Goal: Communication & Community: Answer question/provide support

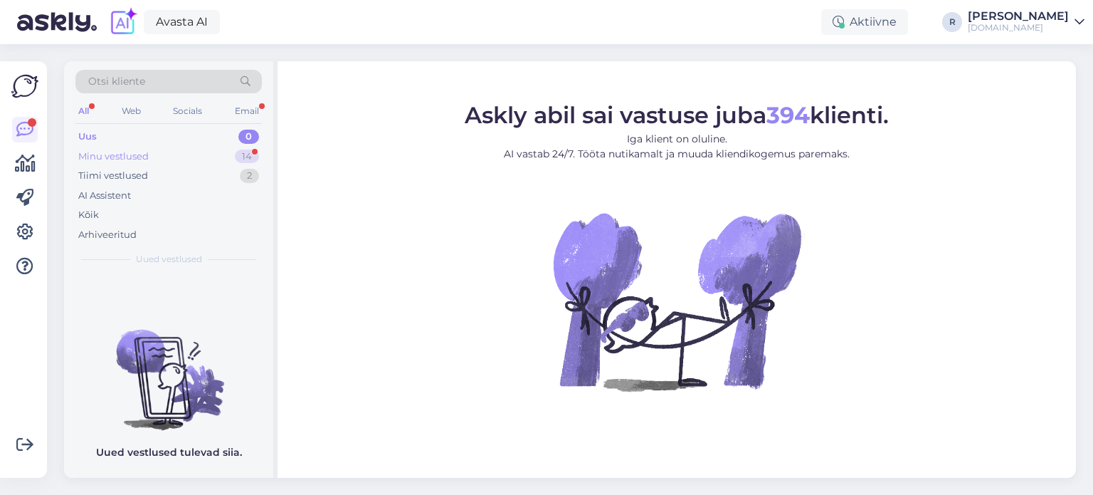
click at [110, 156] on div "Minu vestlused" at bounding box center [113, 156] width 70 height 14
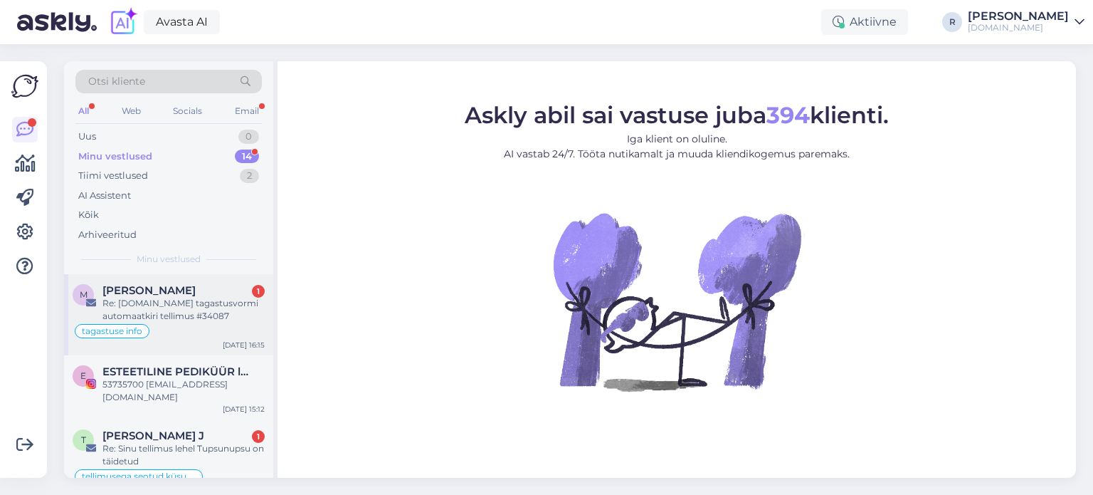
click at [131, 304] on div "Re: [DOMAIN_NAME] tagastusvormi automaatkiri tellimus #34087" at bounding box center [184, 310] width 162 height 26
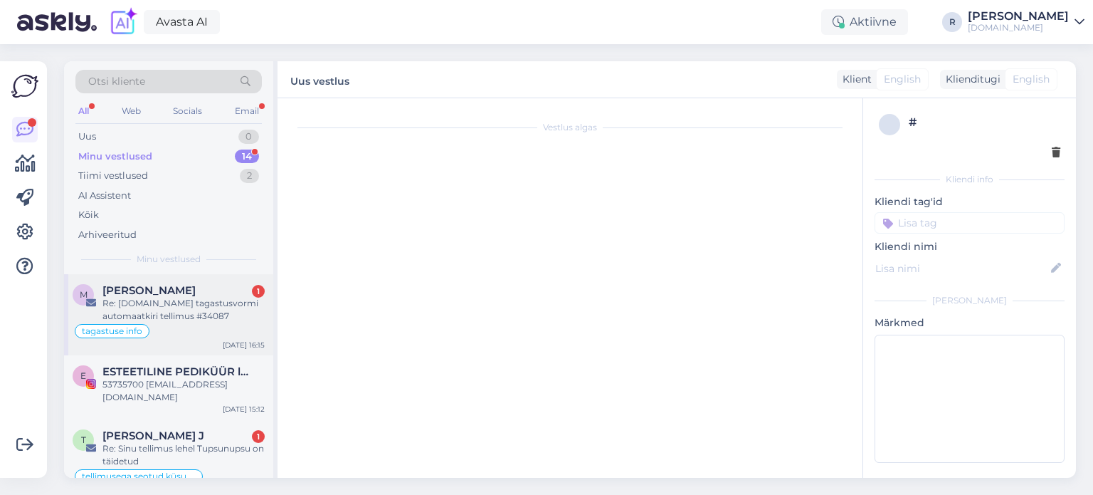
type textarea "Kui tagastus on kohal, palun andke kliendile teada. [PERSON_NAME]"
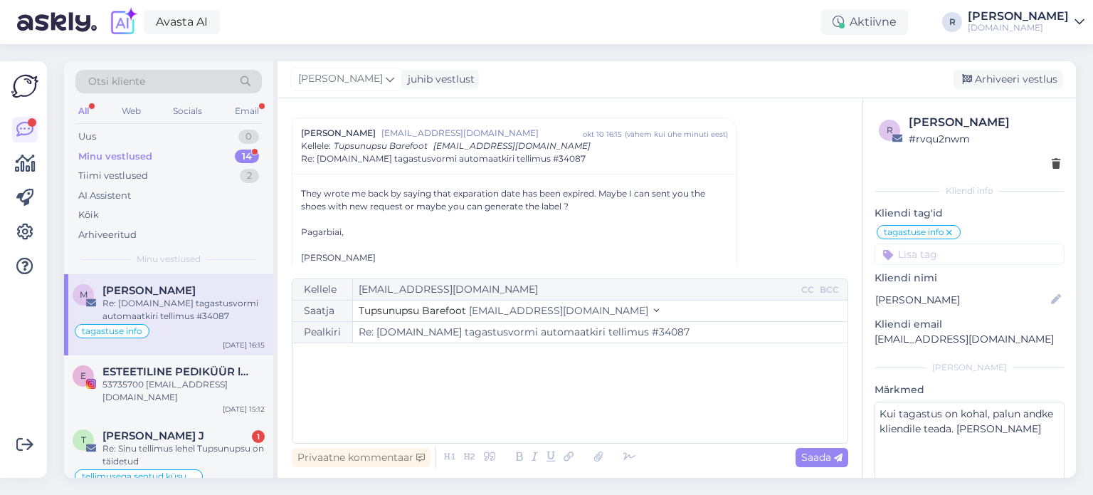
scroll to position [881, 0]
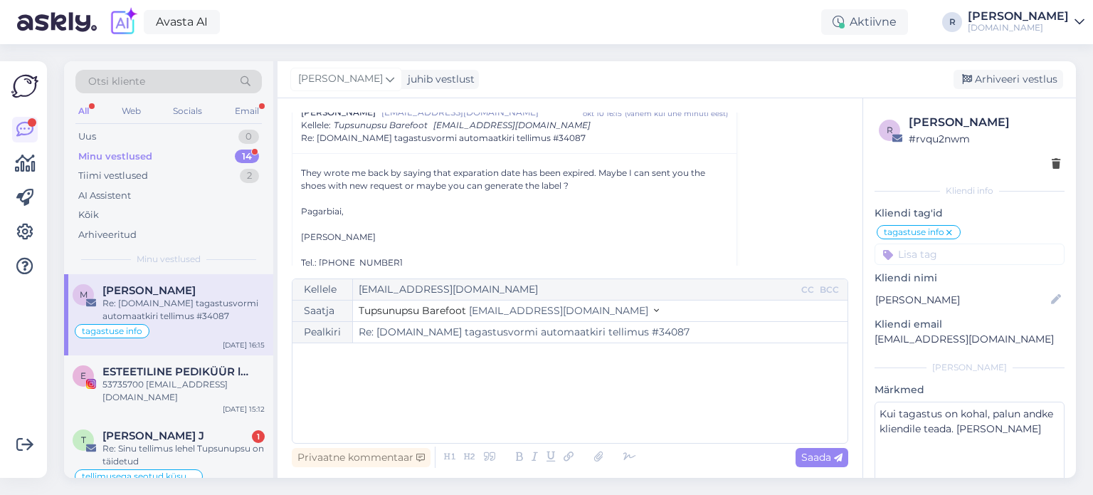
click at [365, 384] on div "﻿" at bounding box center [570, 392] width 541 height 85
click at [589, 409] on div "Hi, ﻿ Unfortunately we do not generate Unisend labels ourself because if the or…" at bounding box center [570, 392] width 541 height 85
click at [812, 386] on p "Unfortunately we do not generate Unisend labels ourself because if the order is…" at bounding box center [570, 387] width 541 height 15
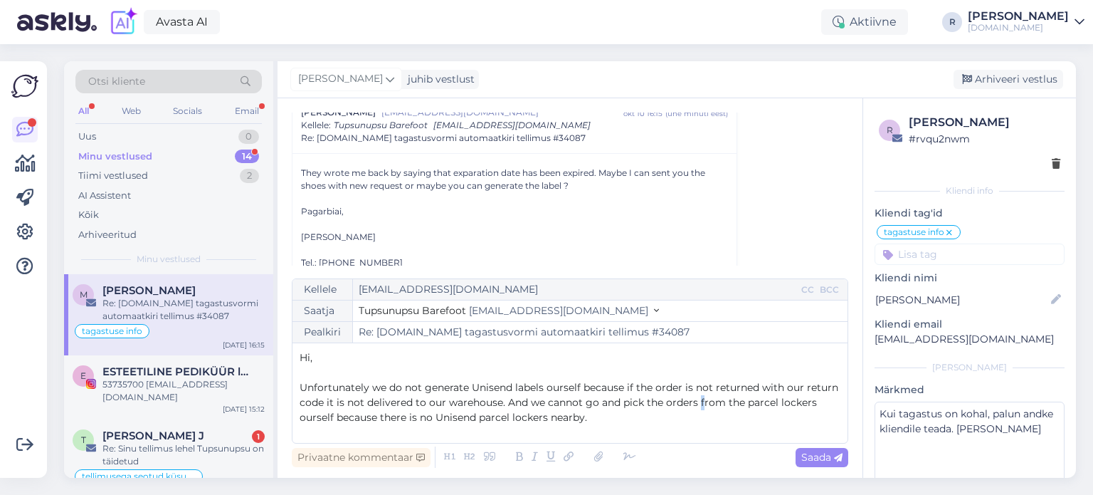
click at [703, 401] on span "Unfortunately we do not generate Unisend labels ourself because if the order is…" at bounding box center [571, 402] width 542 height 43
click at [619, 420] on p "Unfortunately we do not generate Unisend labels ourself because if the order is…" at bounding box center [570, 402] width 541 height 45
click at [421, 416] on span "Unfortunately we do not generate Unisend labels ourself because if the order is…" at bounding box center [571, 402] width 542 height 43
click at [631, 414] on p "Unfortunately we do not generate Unisend labels ourself because if the order is…" at bounding box center [570, 402] width 541 height 45
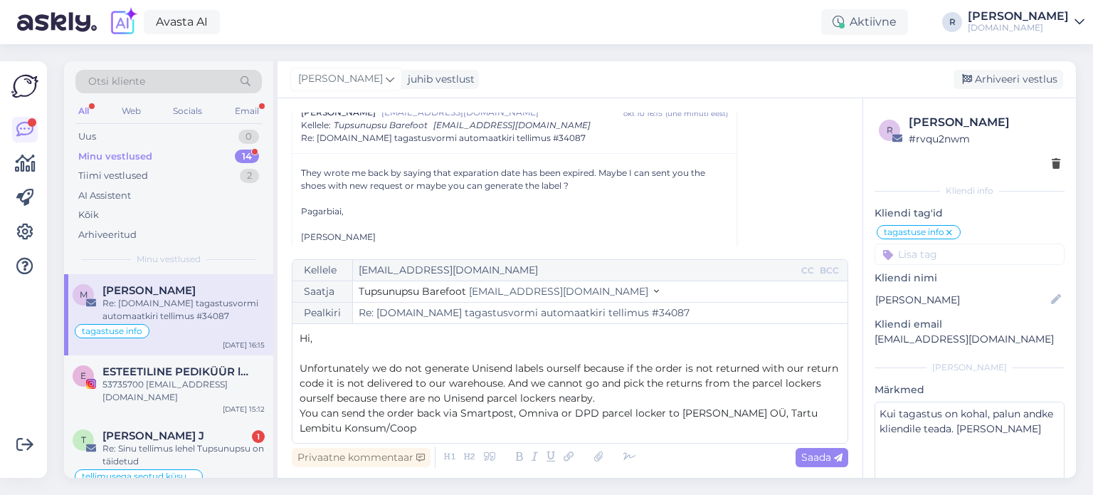
click at [434, 436] on div "Kellele [EMAIL_ADDRESS][DOMAIN_NAME] CC BCC Saatja Tupsunupsu Barefoot [EMAIL_A…" at bounding box center [570, 351] width 557 height 184
click at [574, 424] on p "You can send the order back via Smartpost, Omniva or DPD parcel locker to [PERS…" at bounding box center [570, 421] width 541 height 30
click at [626, 452] on icon at bounding box center [629, 457] width 21 height 20
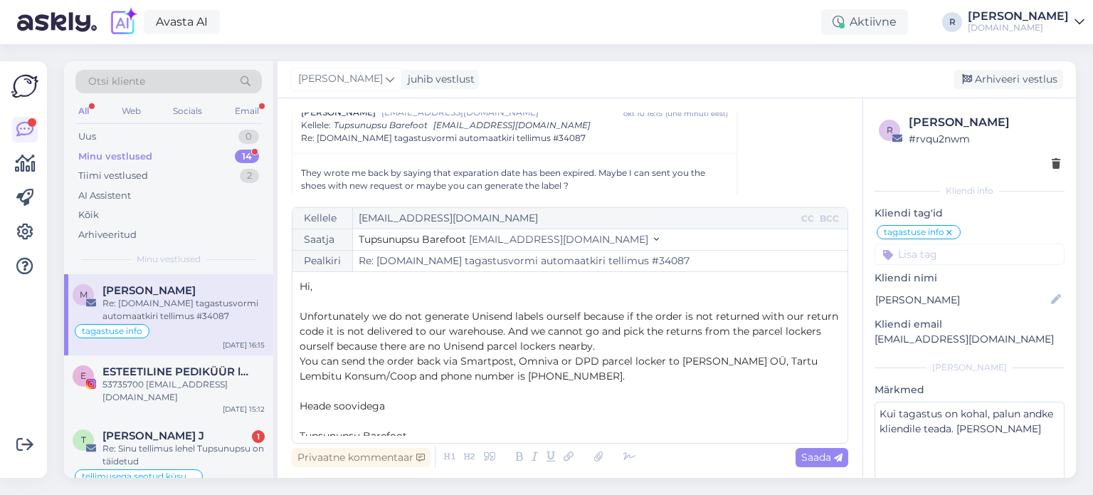
click at [357, 422] on p "﻿" at bounding box center [570, 421] width 541 height 15
drag, startPoint x: 398, startPoint y: 406, endPoint x: 296, endPoint y: 410, distance: 101.9
click at [296, 410] on div "Kellele [EMAIL_ADDRESS][DOMAIN_NAME] CC BCC Saatja Tupsunupsu Barefoot [EMAIL_A…" at bounding box center [570, 325] width 557 height 236
click at [616, 376] on p "You can send the order back via Smartpost, Omniva or DPD parcel locker to [PERS…" at bounding box center [570, 369] width 541 height 30
click at [308, 362] on span "You can send the order back via Smartpost, Omniva or DPD parcel locker to [PERS…" at bounding box center [560, 369] width 521 height 28
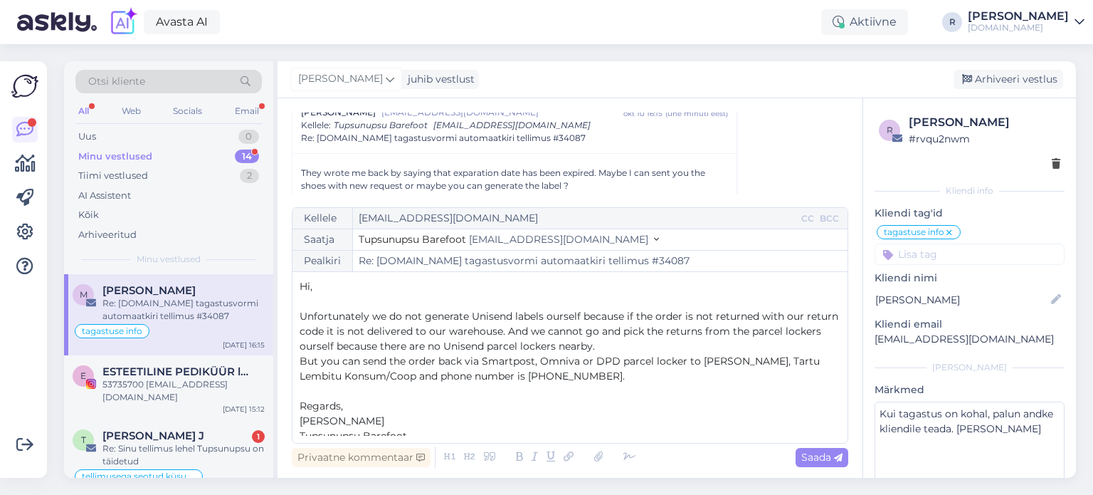
drag, startPoint x: 770, startPoint y: 365, endPoint x: 772, endPoint y: 375, distance: 10.1
click at [770, 364] on span "But you can send the order back via Smartpost, Omniva or DPD parcel locker to […" at bounding box center [561, 369] width 523 height 28
click at [822, 458] on span "Saada" at bounding box center [822, 457] width 41 height 13
type input "Re: [DOMAIN_NAME] tagastusvormi automaatkiri tellimus #34087"
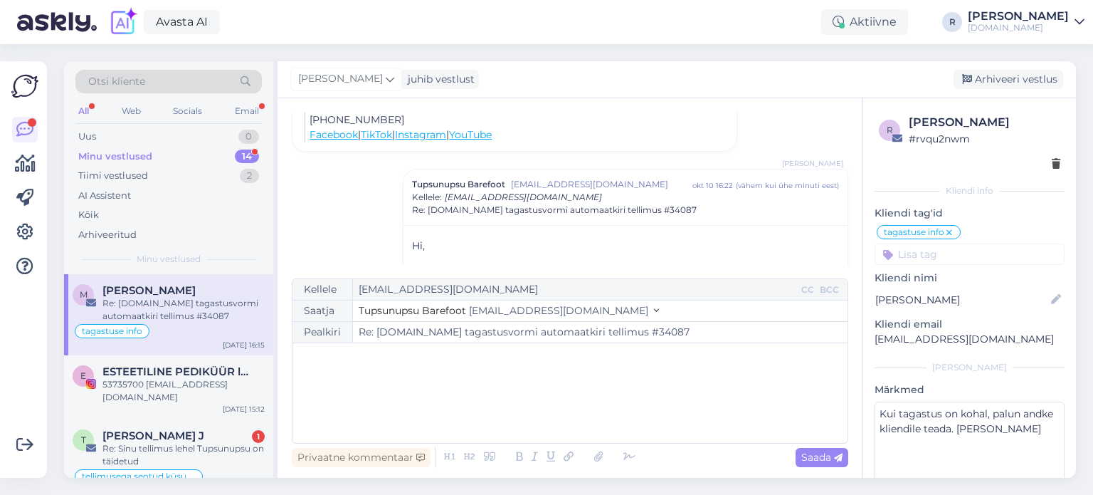
scroll to position [1224, 0]
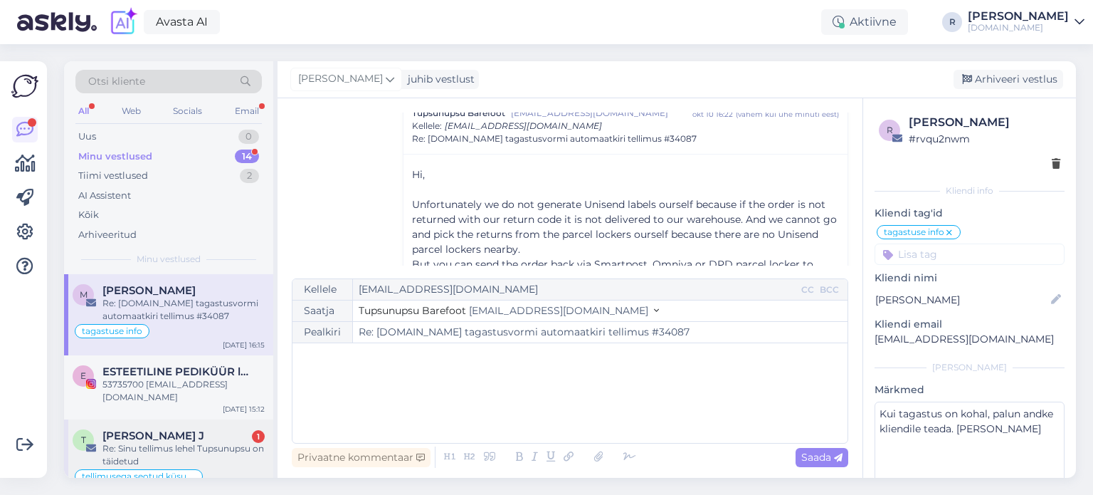
click at [140, 442] on div "Re: Sinu tellimus lehel Tupsunupsu on täidetud" at bounding box center [184, 455] width 162 height 26
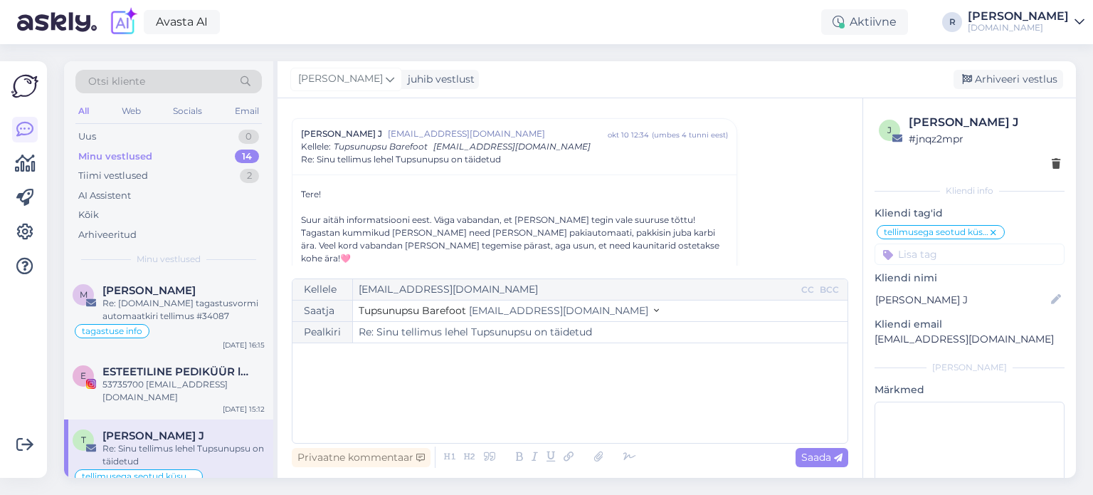
scroll to position [545, 0]
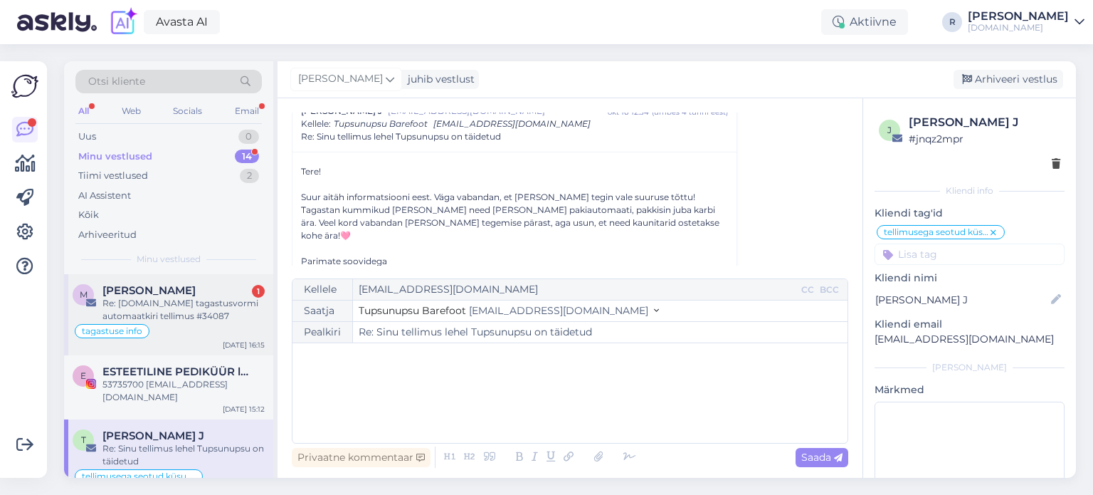
click at [151, 307] on div "Re: [DOMAIN_NAME] tagastusvormi automaatkiri tellimus #34087" at bounding box center [184, 310] width 162 height 26
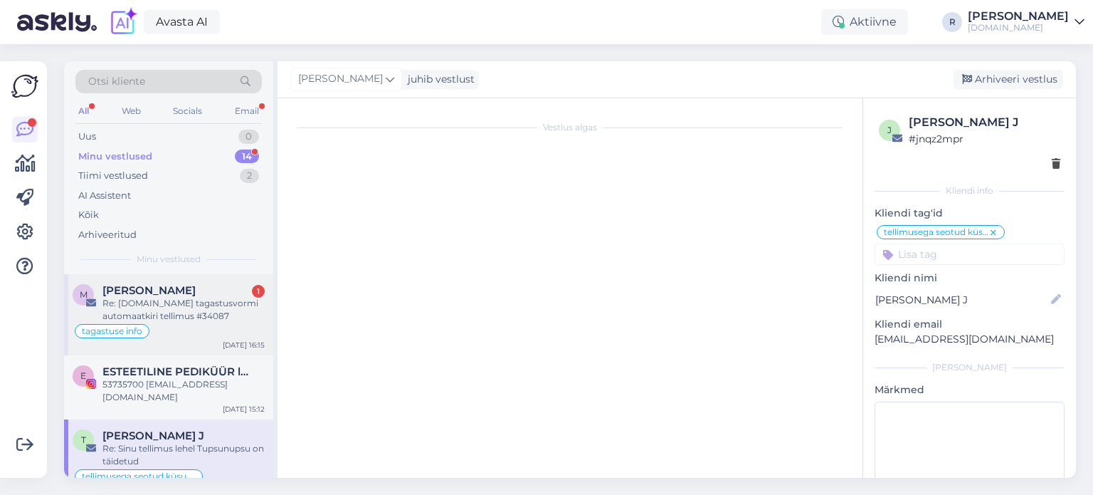
scroll to position [0, 0]
type textarea "Kui tagastus on kohal, palun andke kliendile teada. [PERSON_NAME]"
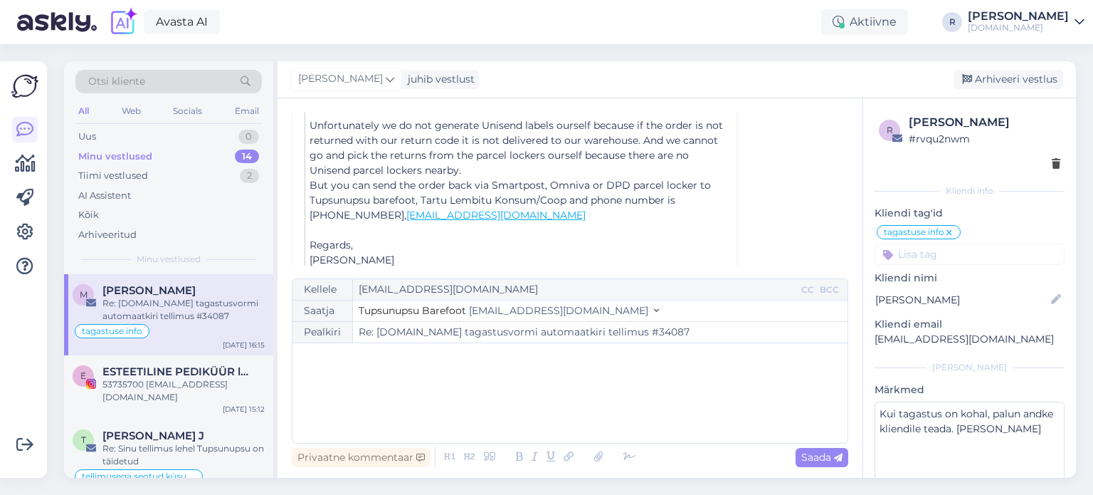
scroll to position [1216, 0]
